Goal: Information Seeking & Learning: Learn about a topic

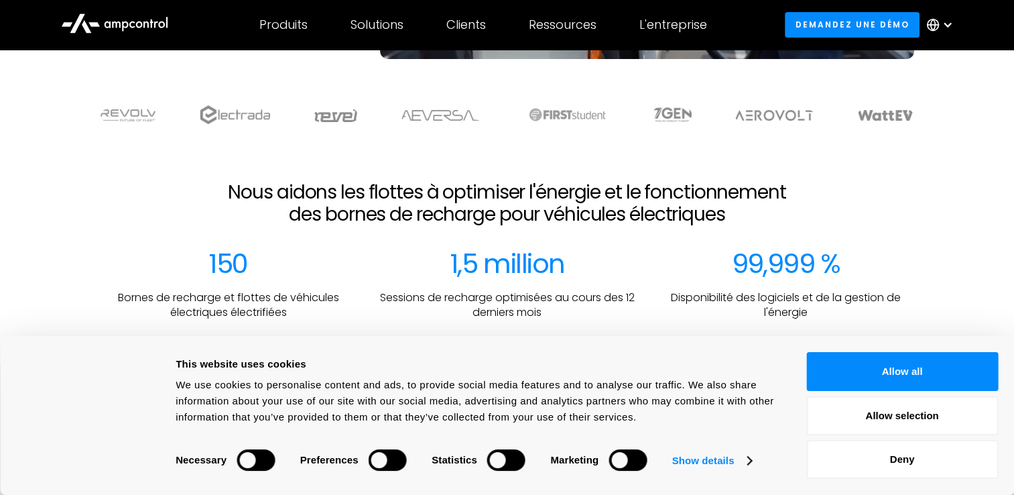
scroll to position [402, 0]
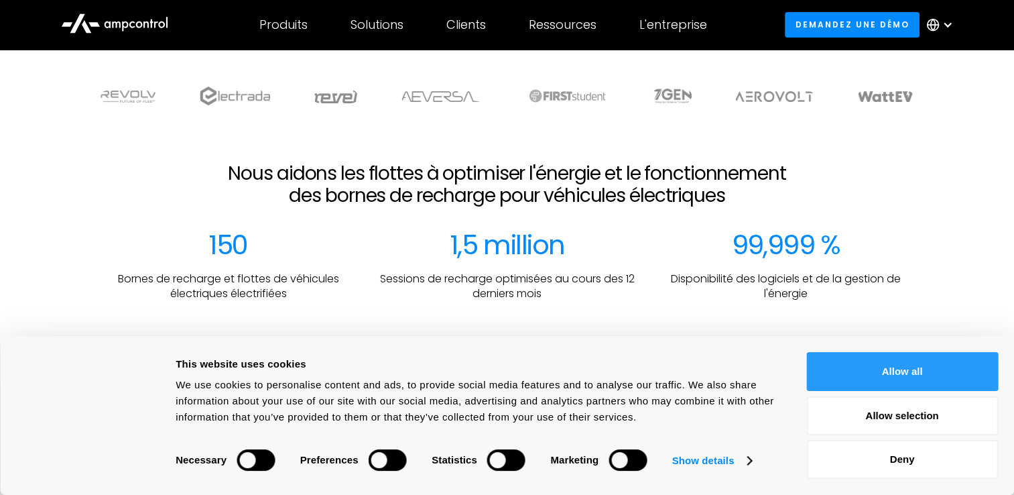
click at [899, 367] on button "Allow all" at bounding box center [902, 371] width 192 height 39
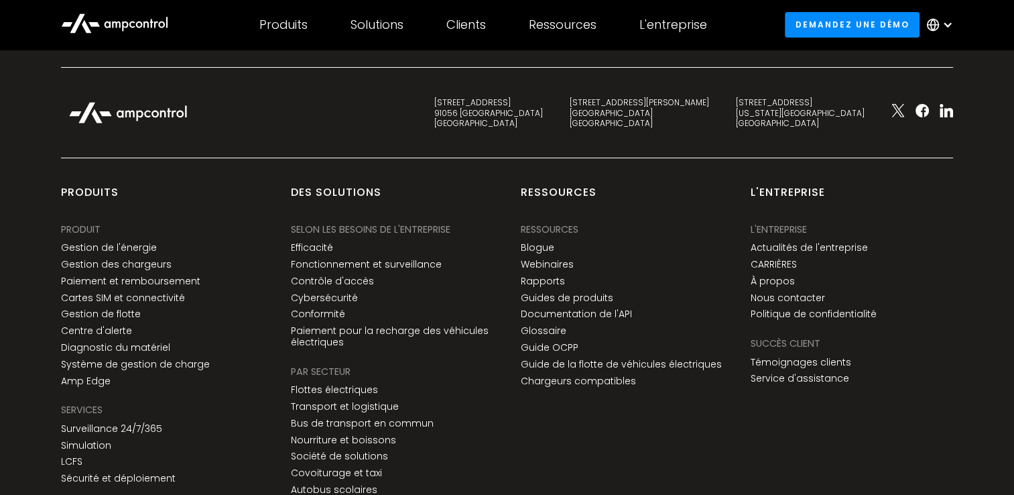
scroll to position [5191, 0]
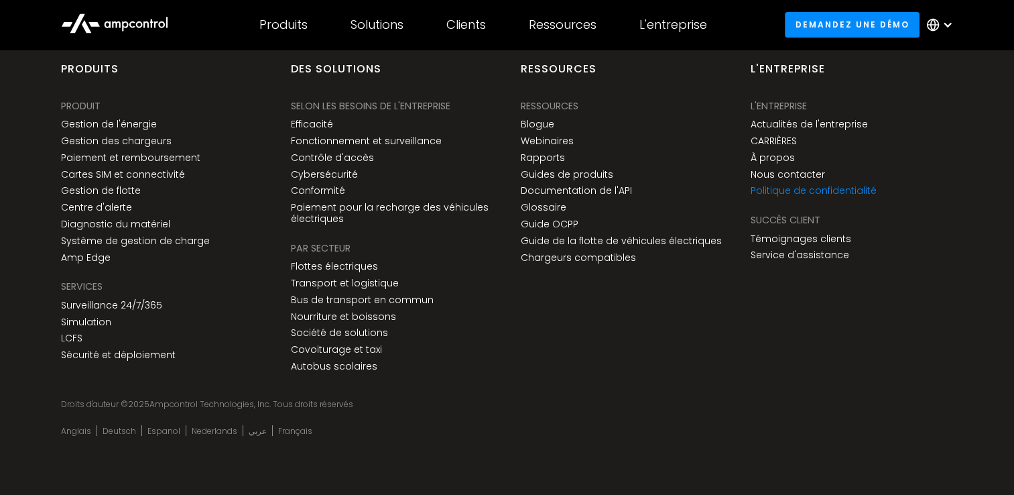
click at [781, 190] on link "Politique de confidentialité" at bounding box center [813, 190] width 126 height 11
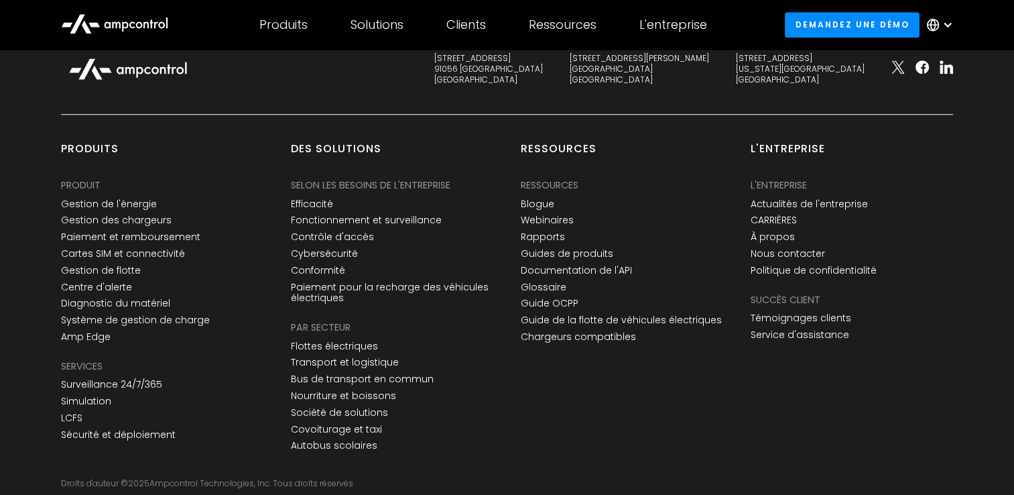
scroll to position [1205, 0]
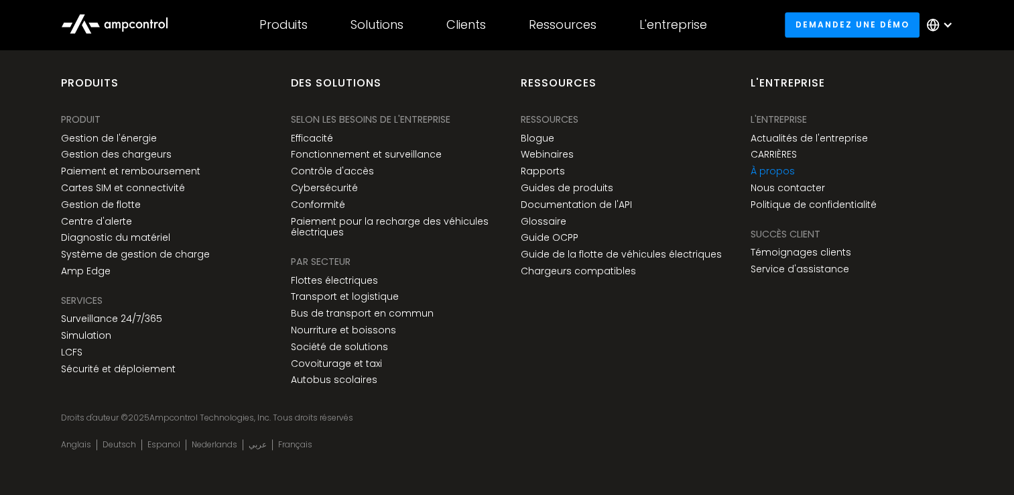
click at [763, 166] on link "À propos" at bounding box center [772, 171] width 44 height 11
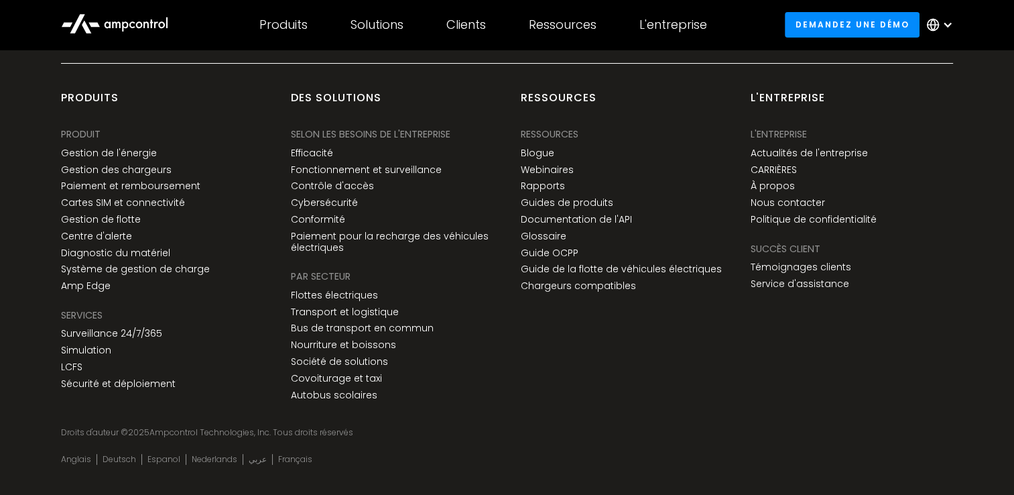
scroll to position [5107, 0]
